Goal: Information Seeking & Learning: Learn about a topic

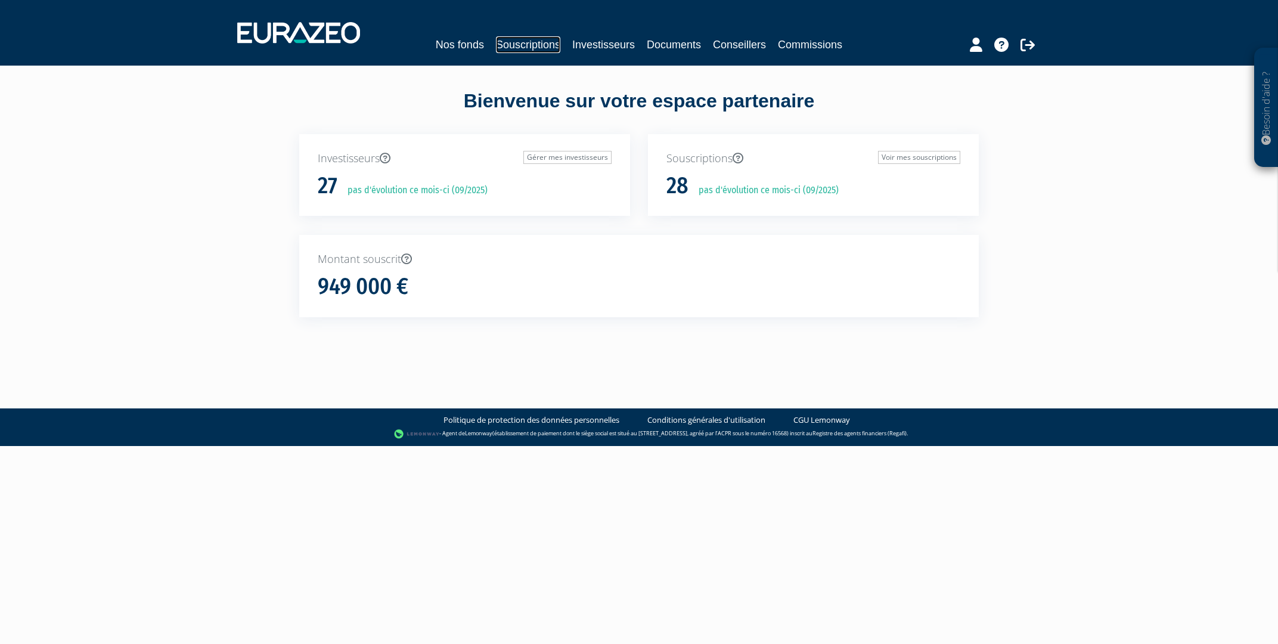
click at [518, 44] on link "Souscriptions" at bounding box center [528, 44] width 64 height 17
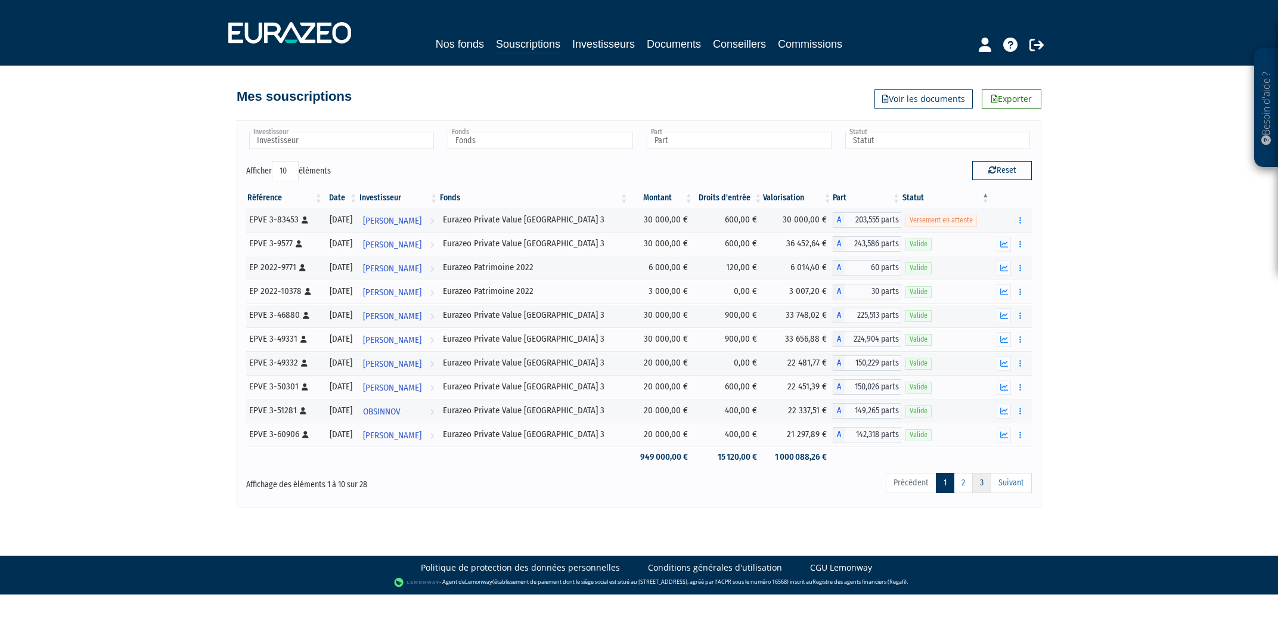
click at [973, 484] on link "3" at bounding box center [982, 483] width 19 height 20
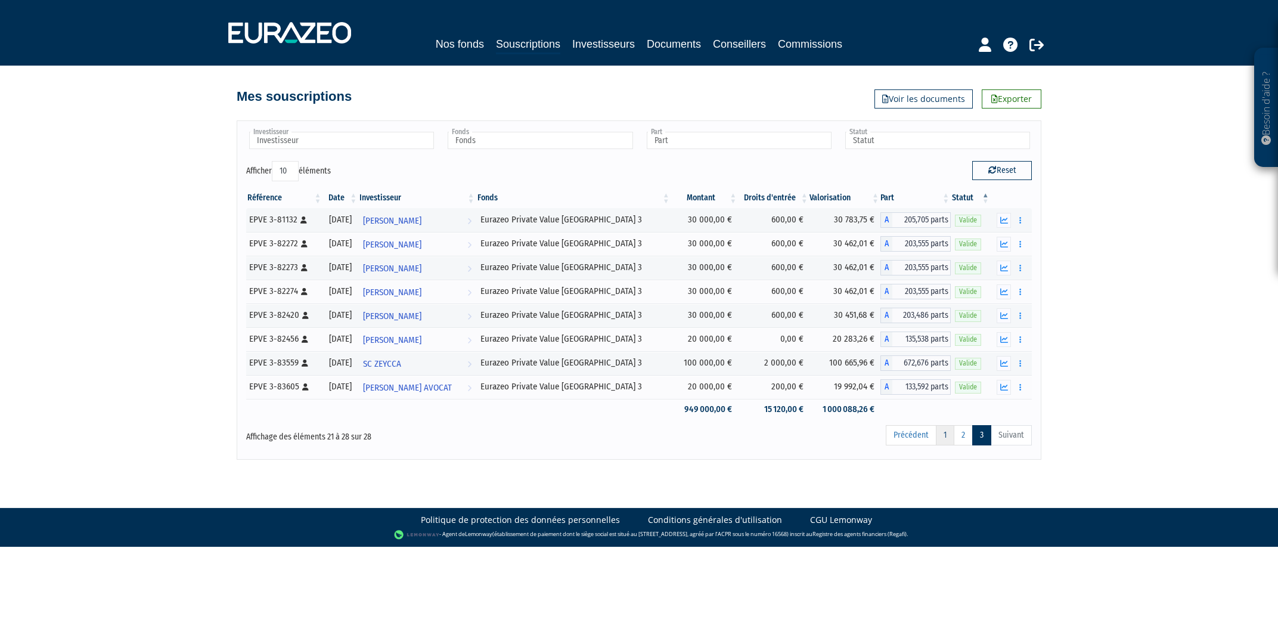
click at [942, 433] on link "1" at bounding box center [945, 435] width 18 height 20
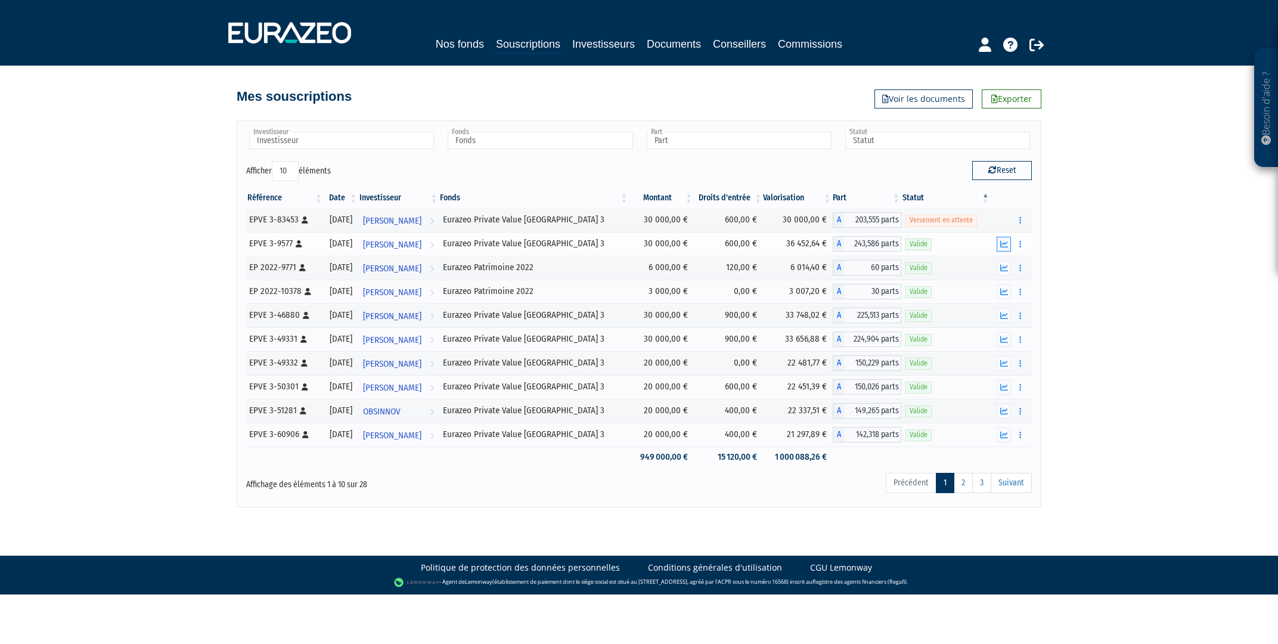
click at [1004, 243] on icon "button" at bounding box center [1005, 244] width 8 height 8
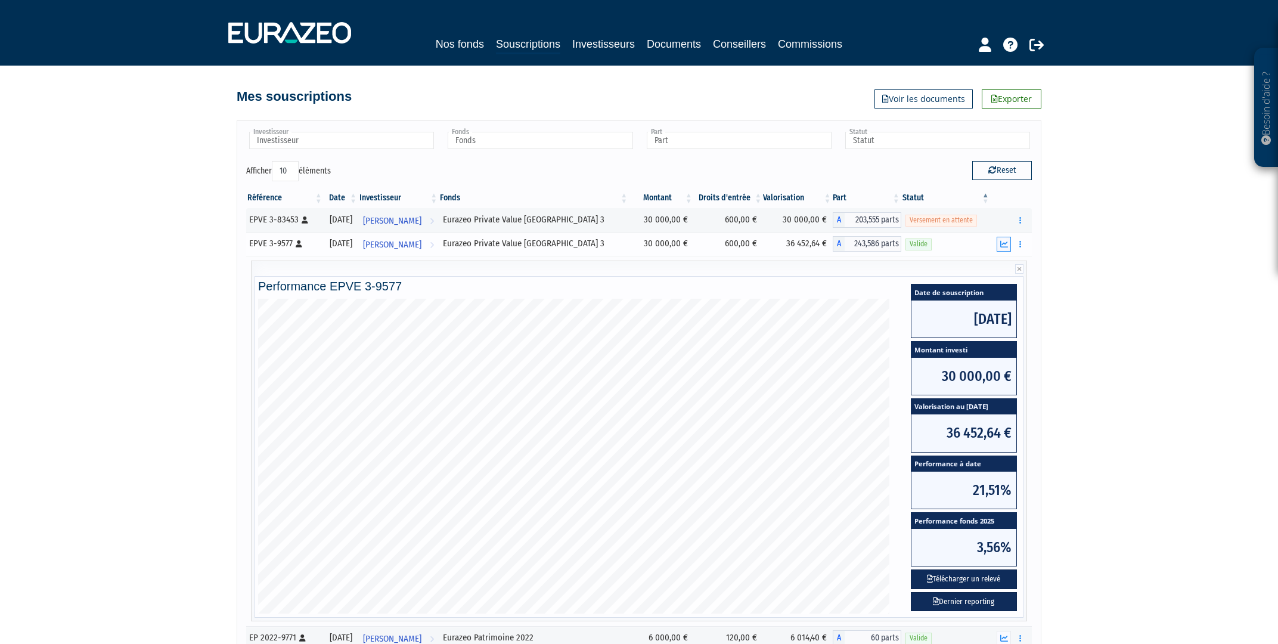
click at [1005, 243] on icon "button" at bounding box center [1005, 244] width 8 height 8
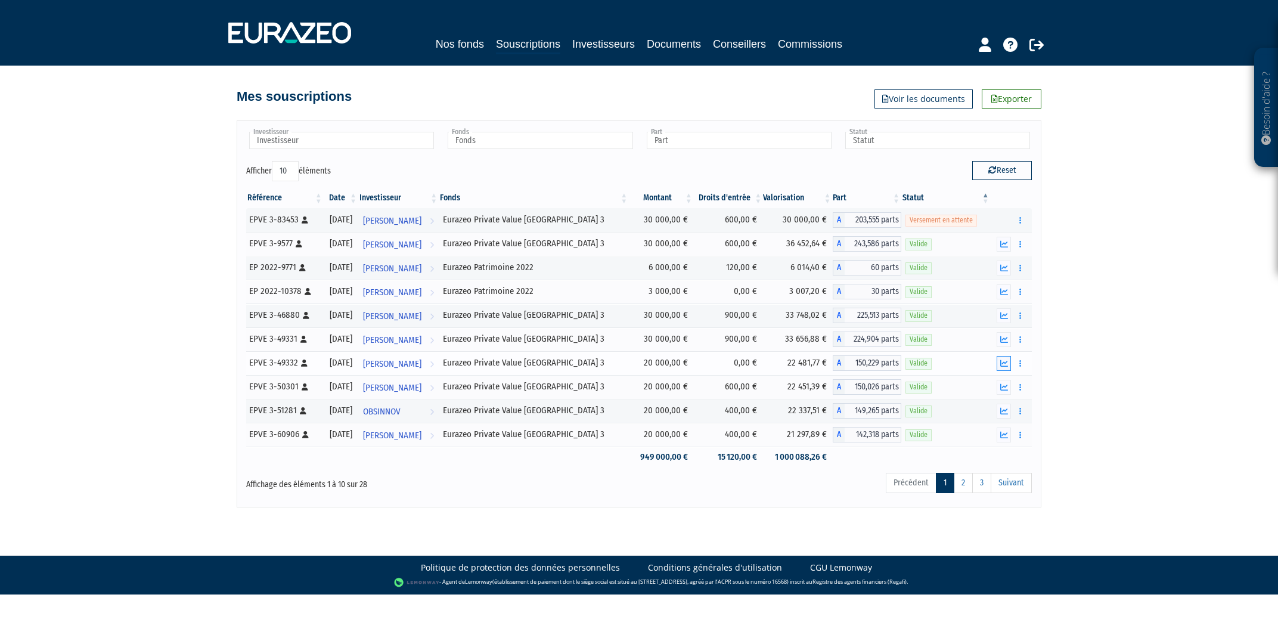
click at [1011, 361] on button "button" at bounding box center [1004, 363] width 14 height 15
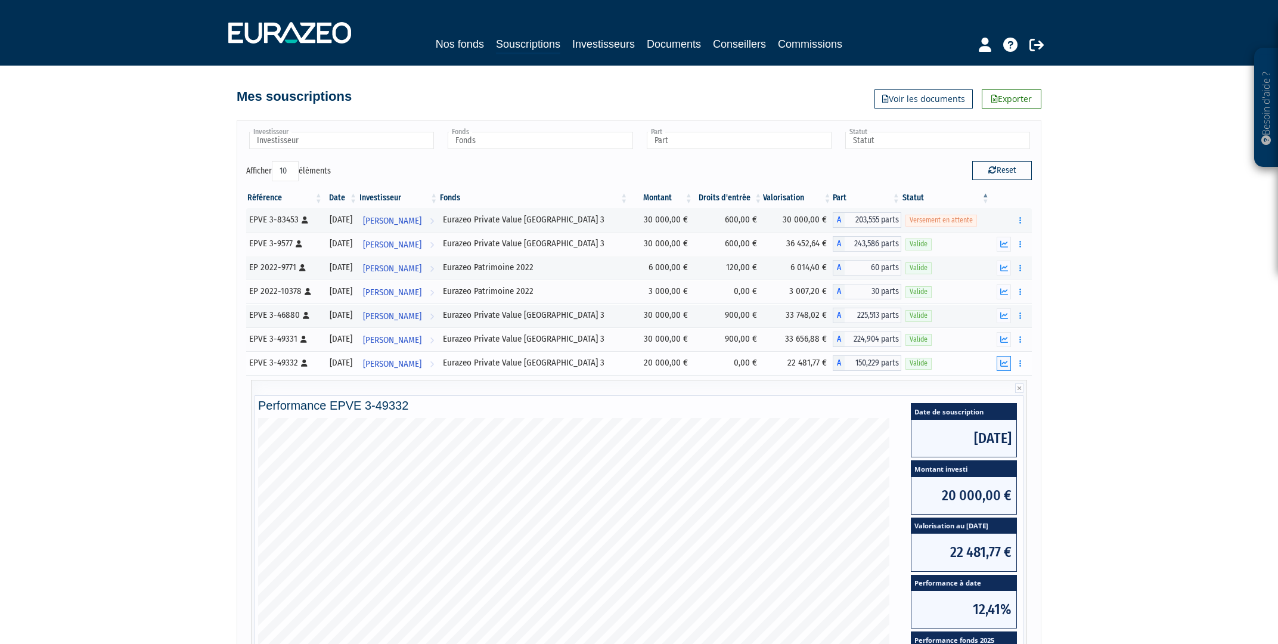
click at [1009, 363] on button "button" at bounding box center [1004, 363] width 14 height 15
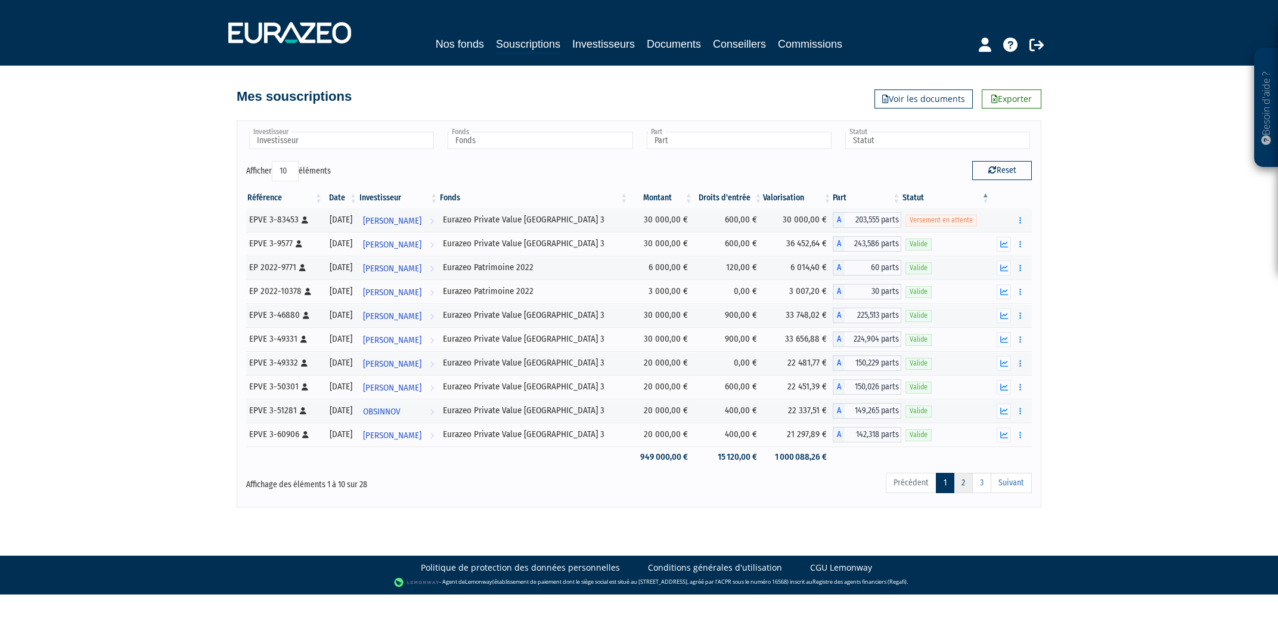
click at [964, 483] on link "2" at bounding box center [963, 483] width 19 height 20
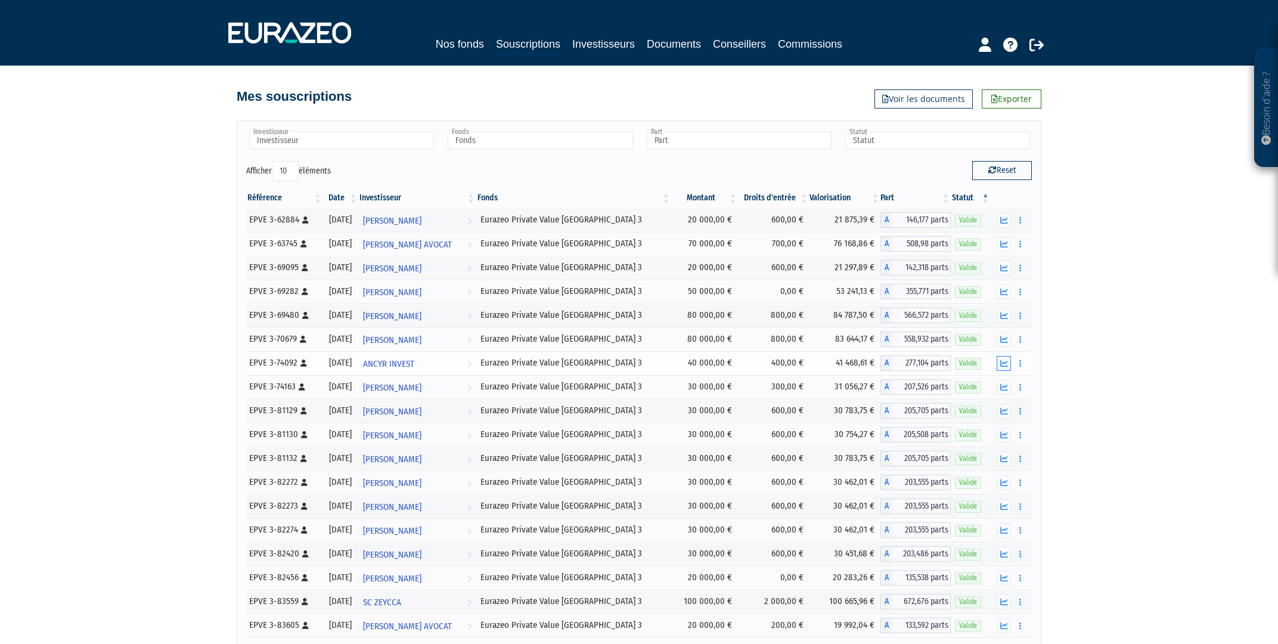
click at [1006, 365] on icon "button" at bounding box center [1005, 364] width 8 height 8
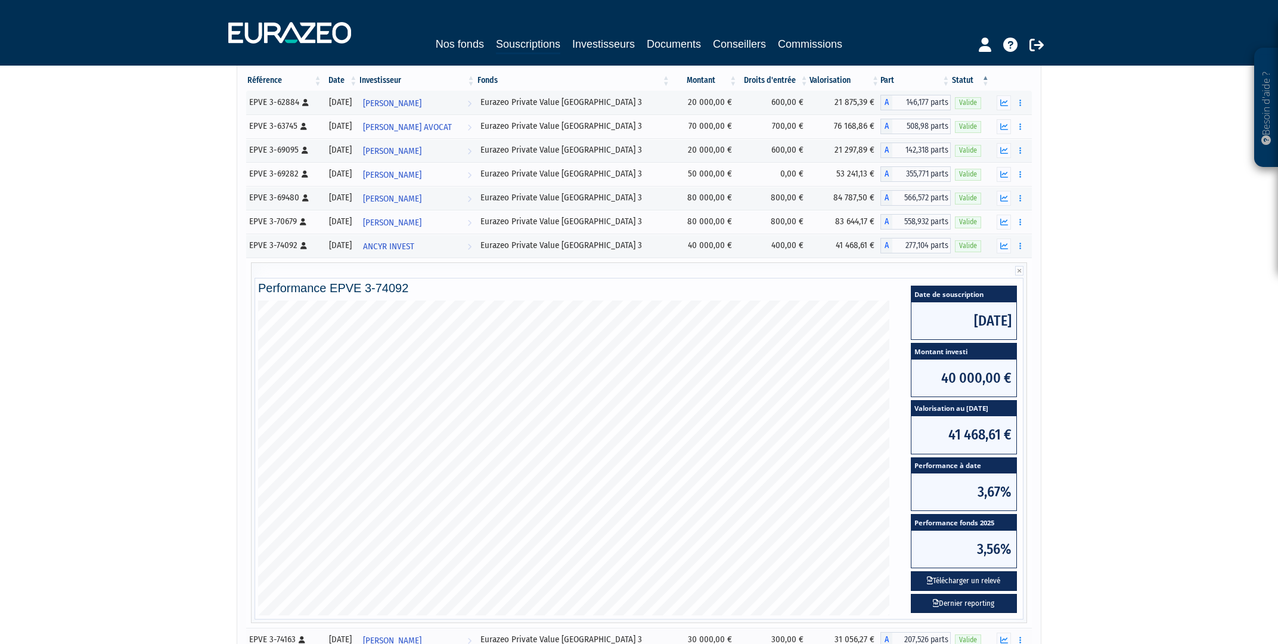
scroll to position [213, 0]
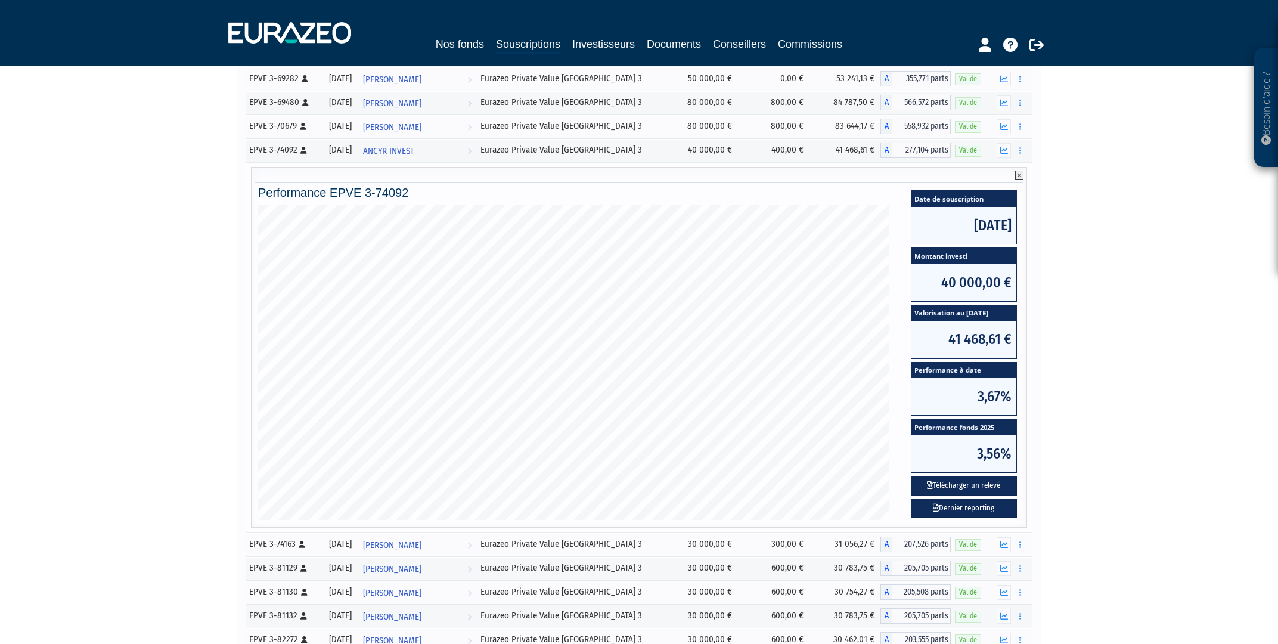
click at [1017, 174] on icon at bounding box center [1019, 176] width 8 height 10
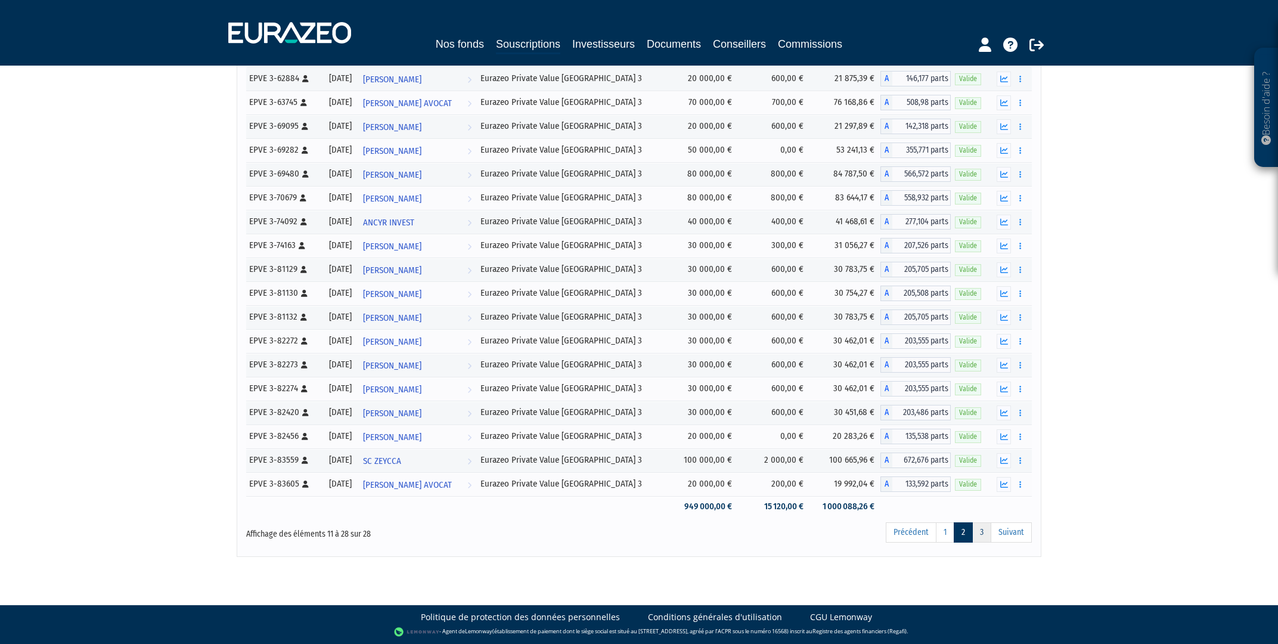
click at [988, 537] on link "3" at bounding box center [982, 532] width 19 height 20
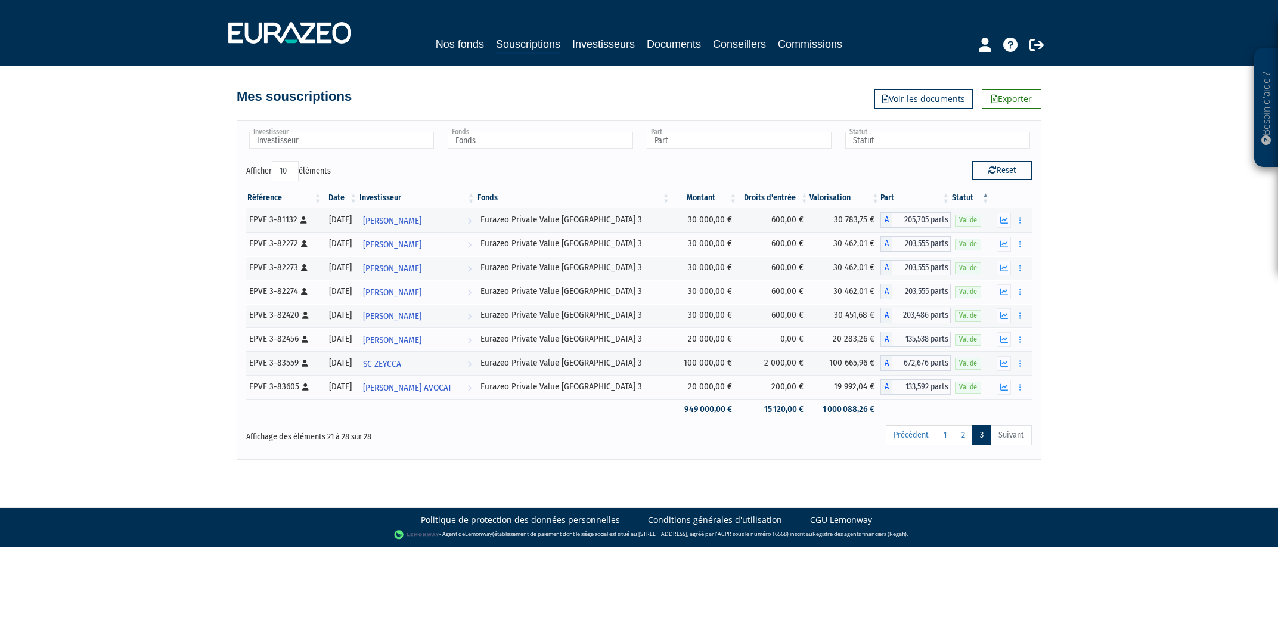
scroll to position [0, 0]
click at [1011, 364] on button "button" at bounding box center [1004, 363] width 14 height 15
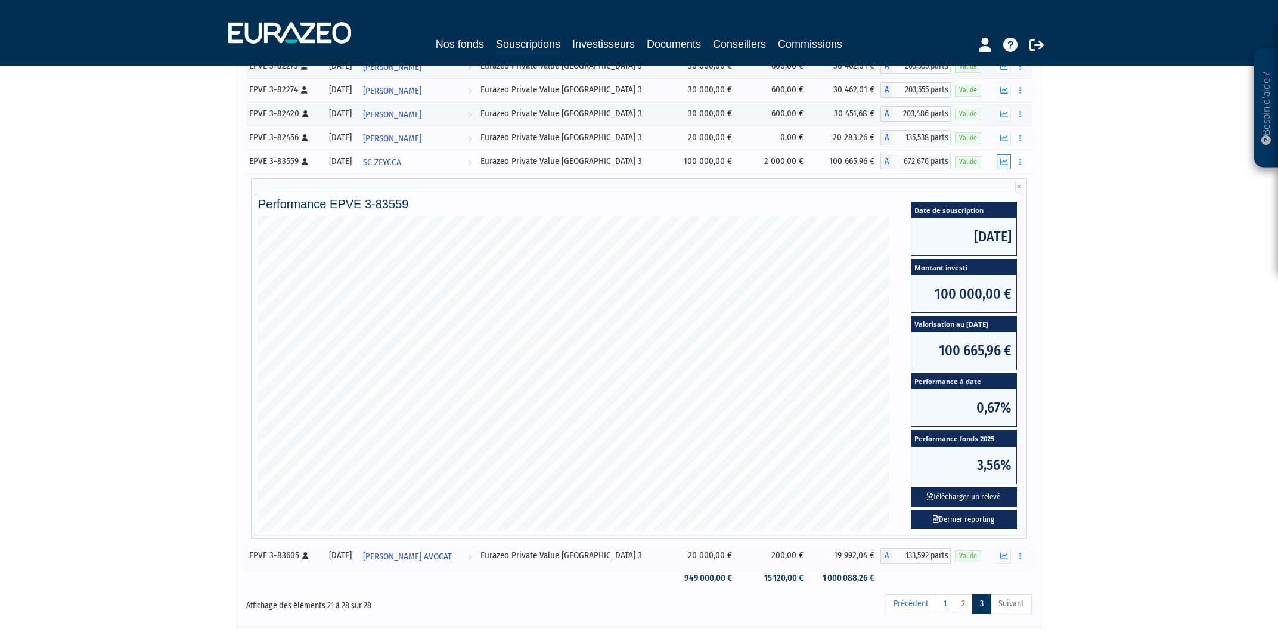
scroll to position [213, 0]
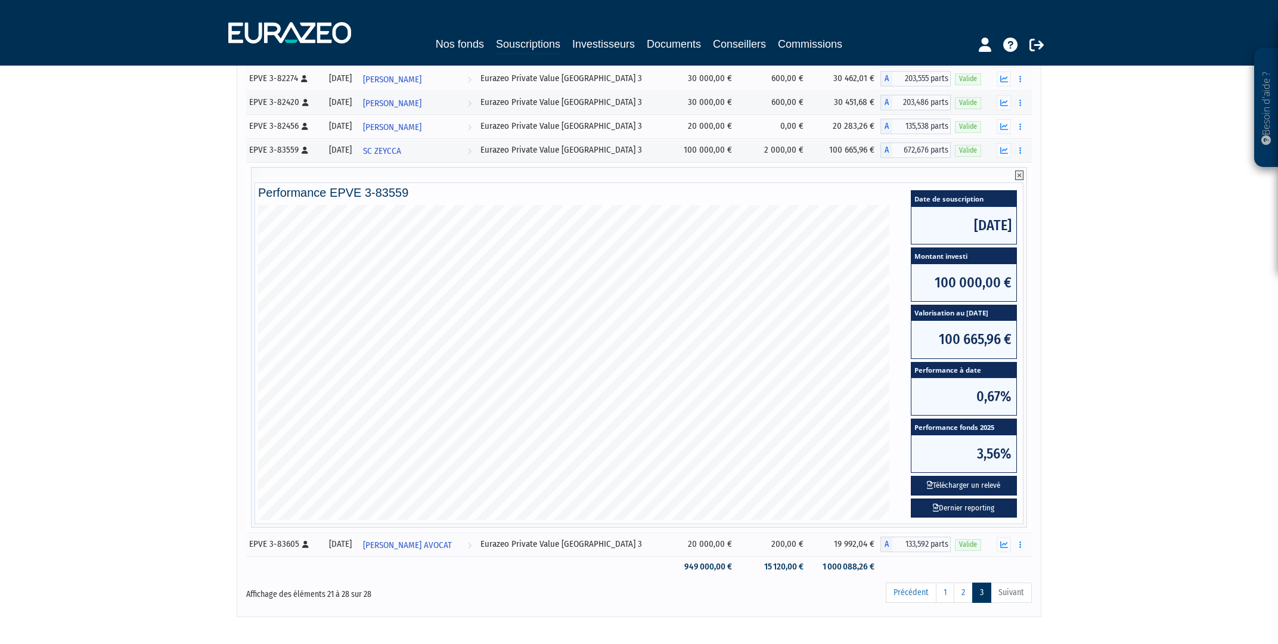
click at [1023, 176] on icon at bounding box center [1019, 176] width 8 height 10
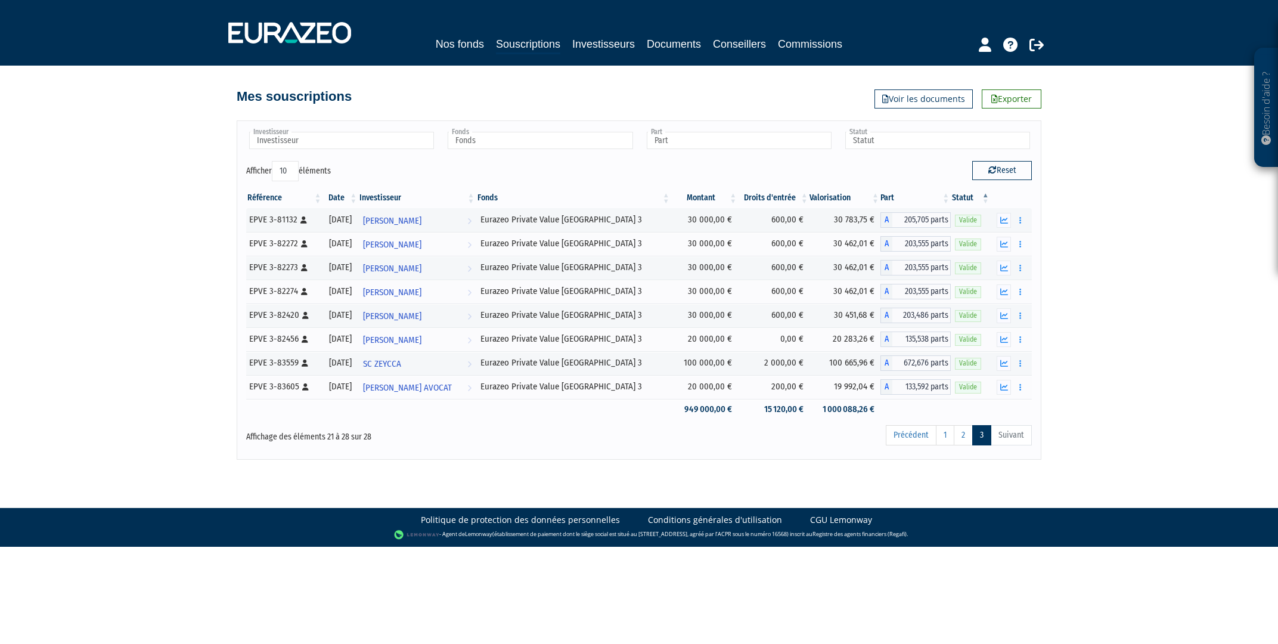
scroll to position [0, 0]
click at [943, 438] on link "1" at bounding box center [945, 435] width 18 height 20
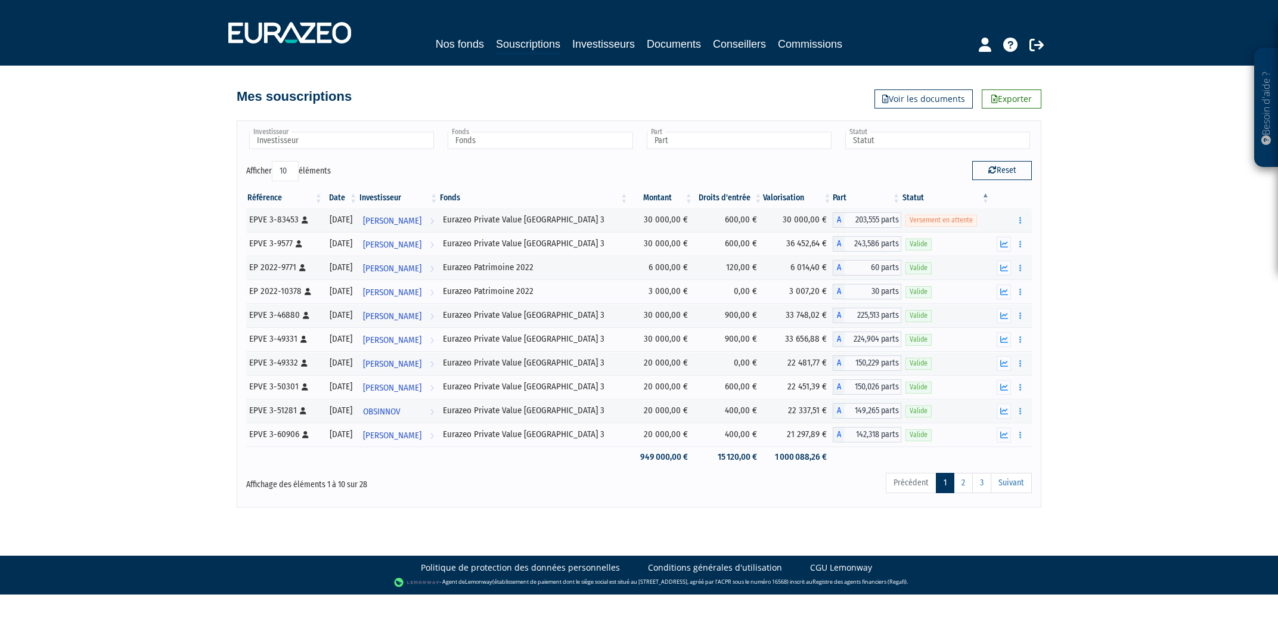
click at [541, 201] on th "Fonds" at bounding box center [534, 198] width 190 height 20
click at [541, 200] on th "Fonds" at bounding box center [534, 198] width 190 height 20
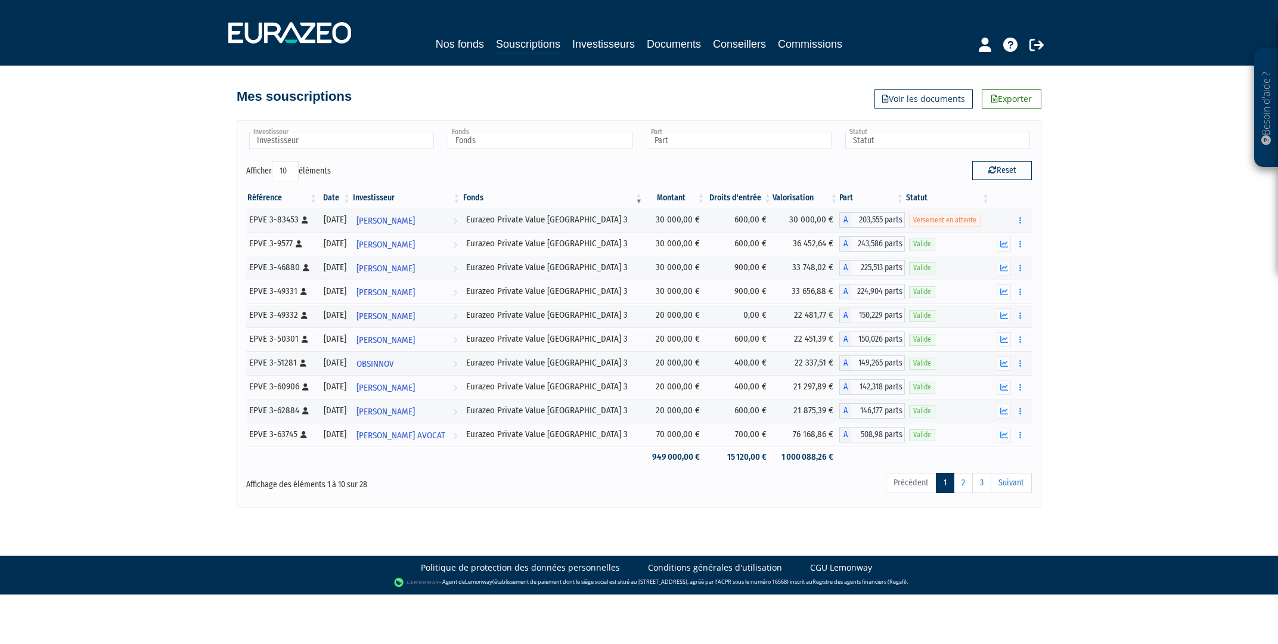
click at [541, 200] on th "Fonds" at bounding box center [553, 198] width 182 height 20
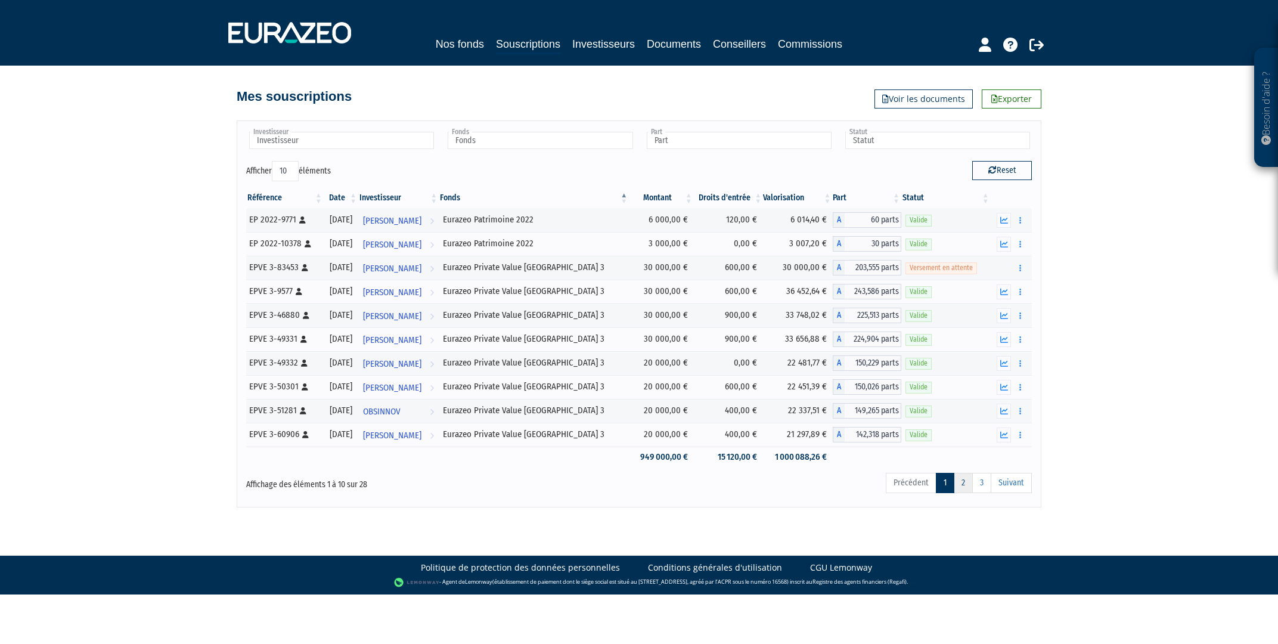
click at [964, 484] on link "2" at bounding box center [963, 483] width 19 height 20
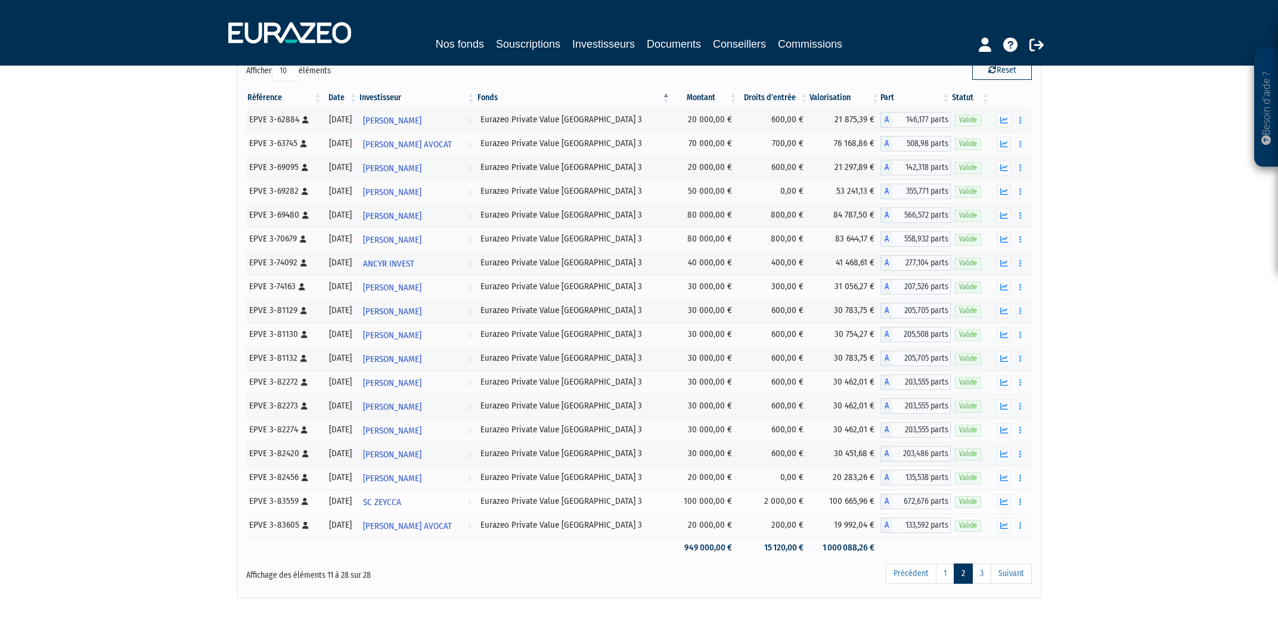
scroll to position [143, 0]
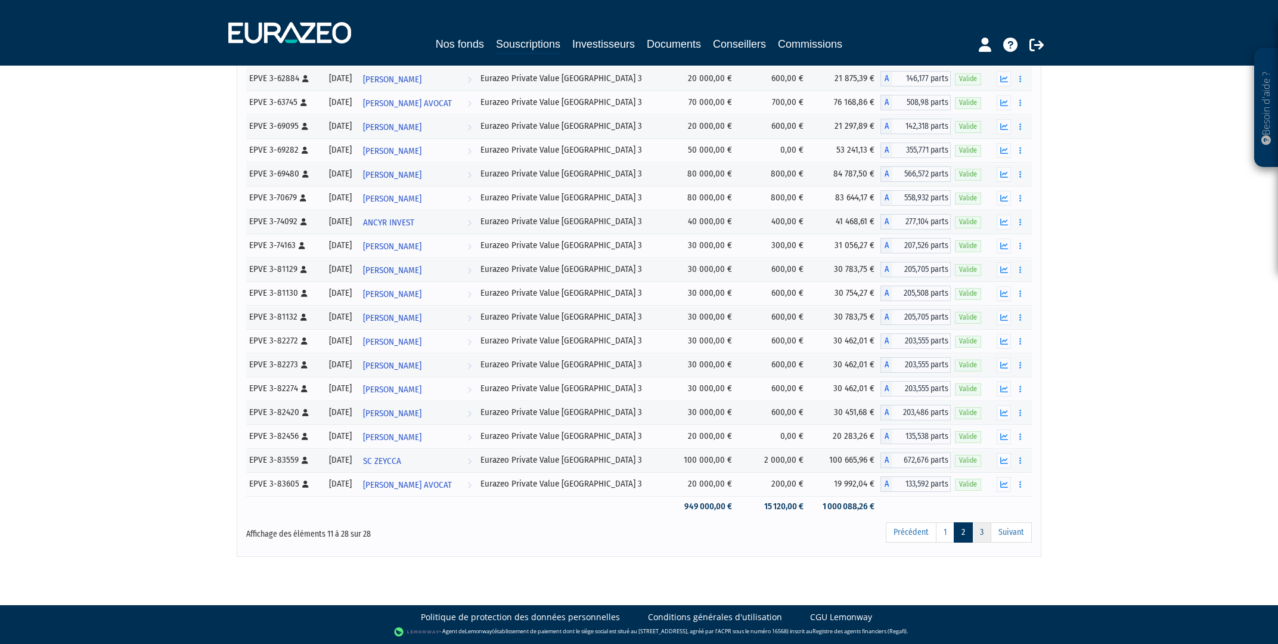
click at [981, 531] on link "3" at bounding box center [982, 532] width 19 height 20
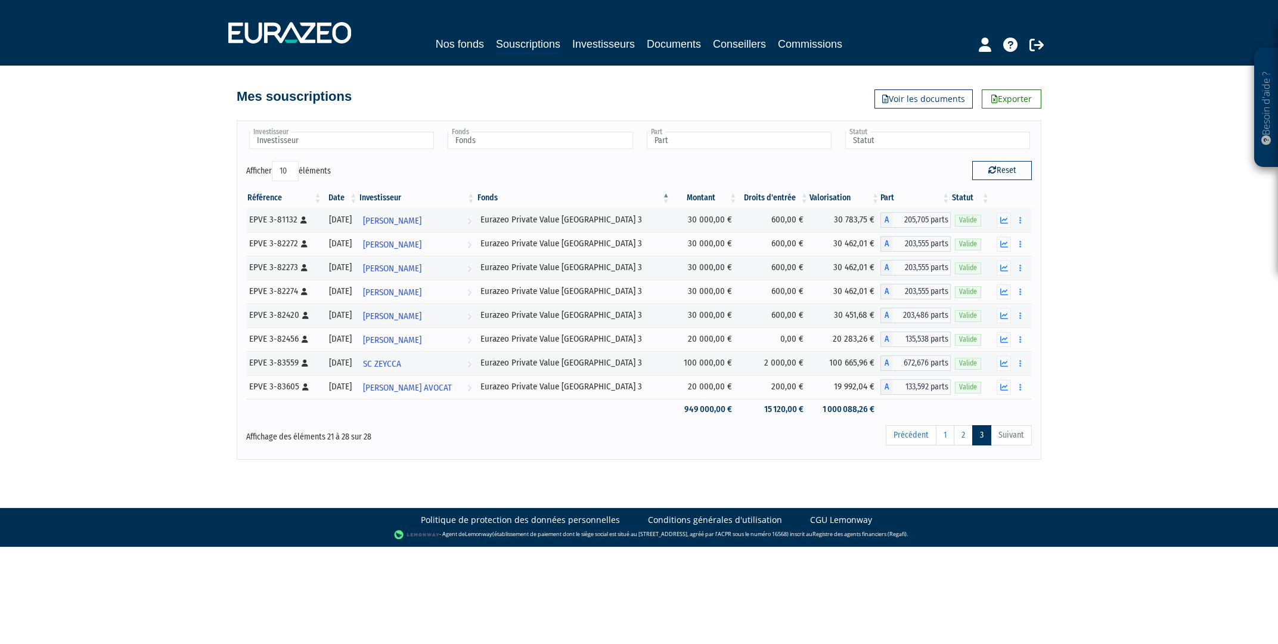
scroll to position [0, 0]
click at [952, 439] on link "1" at bounding box center [945, 435] width 18 height 20
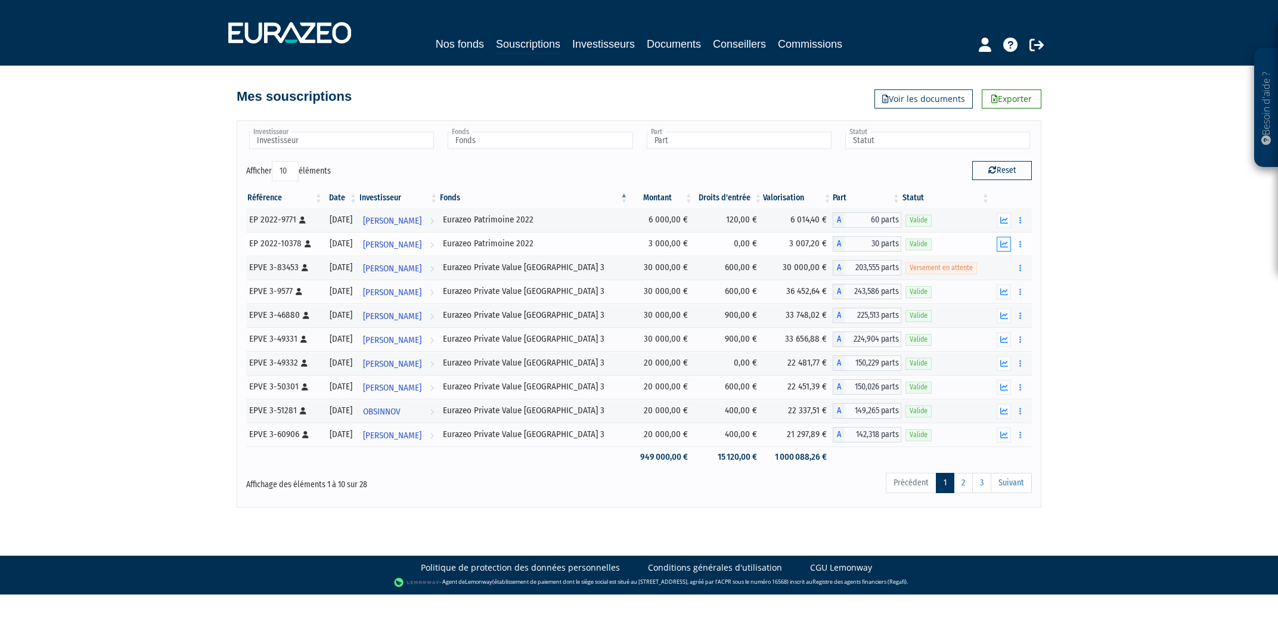
click at [1008, 244] on icon "button" at bounding box center [1005, 244] width 8 height 8
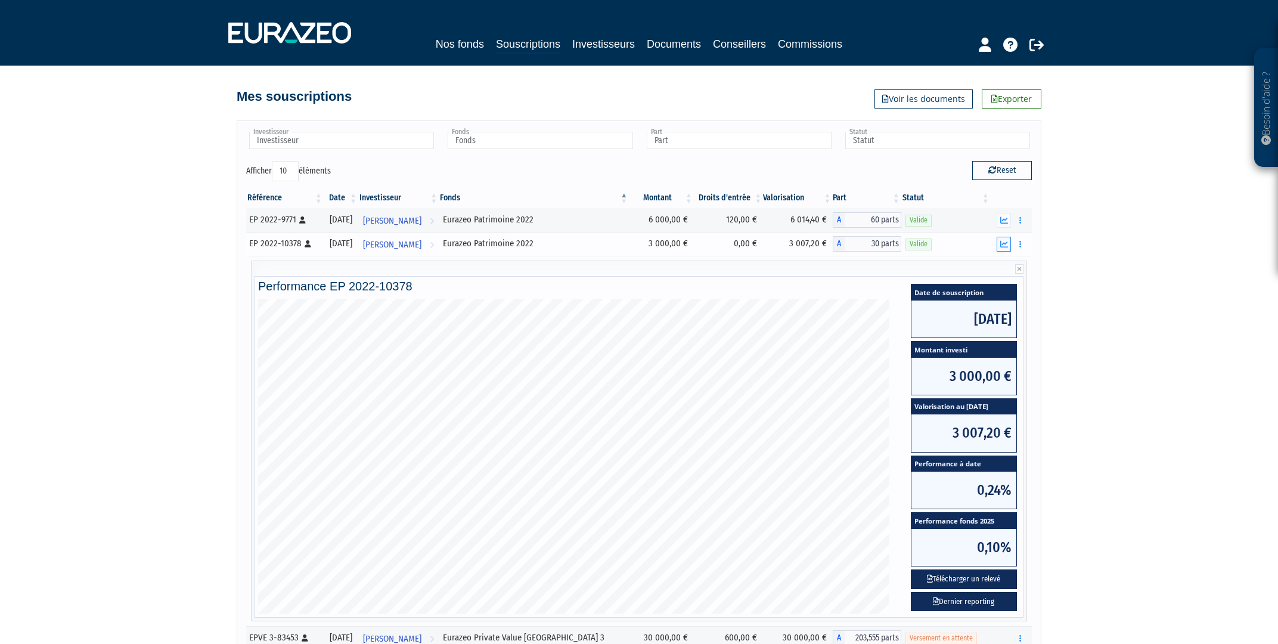
click at [1008, 244] on icon "button" at bounding box center [1005, 244] width 8 height 8
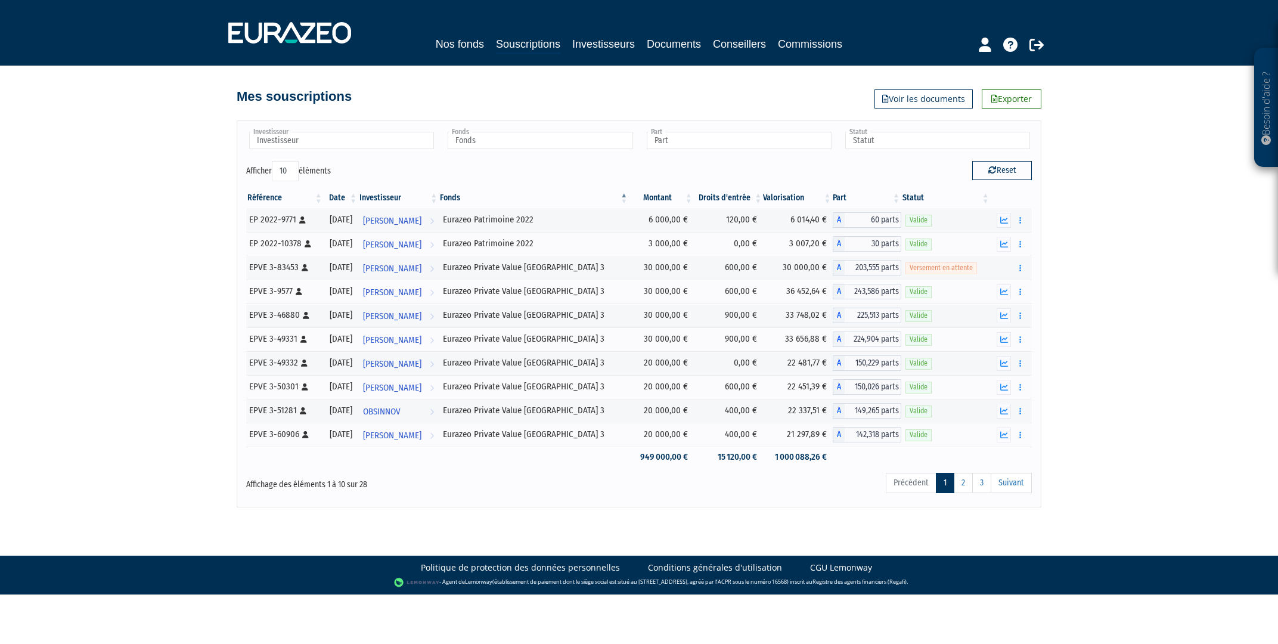
click at [282, 194] on th "Référence" at bounding box center [285, 198] width 78 height 20
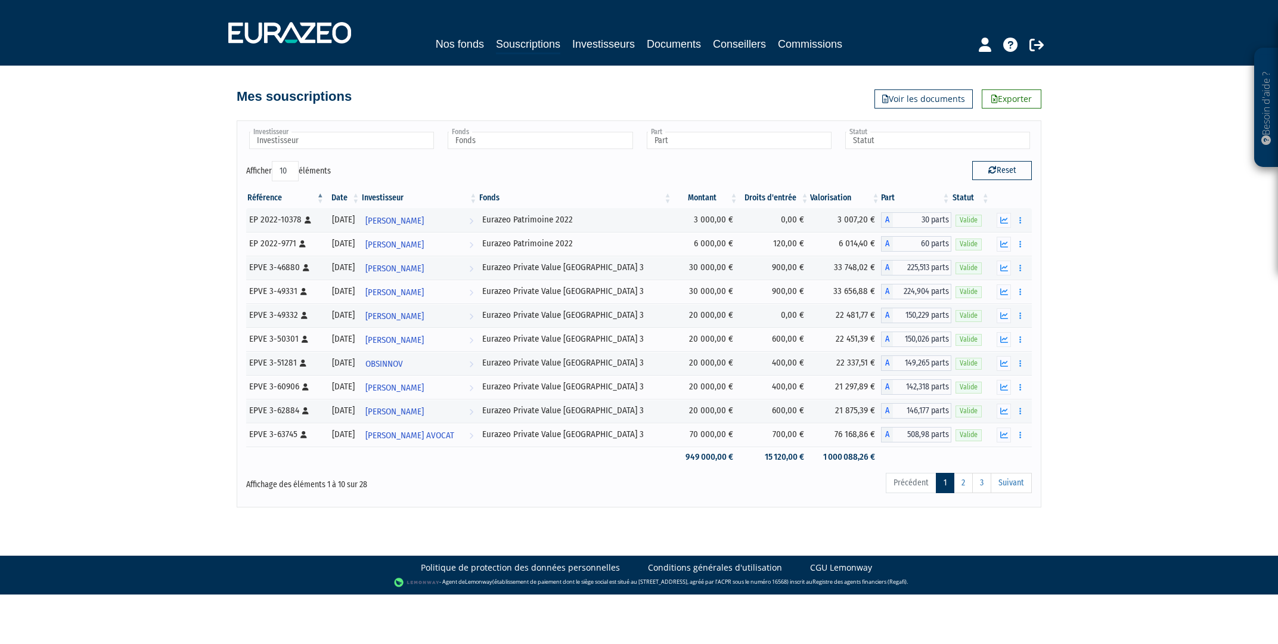
click at [412, 199] on th "Investisseur" at bounding box center [419, 198] width 117 height 20
click at [361, 197] on th "Date" at bounding box center [344, 198] width 36 height 20
